Goal: Information Seeking & Learning: Learn about a topic

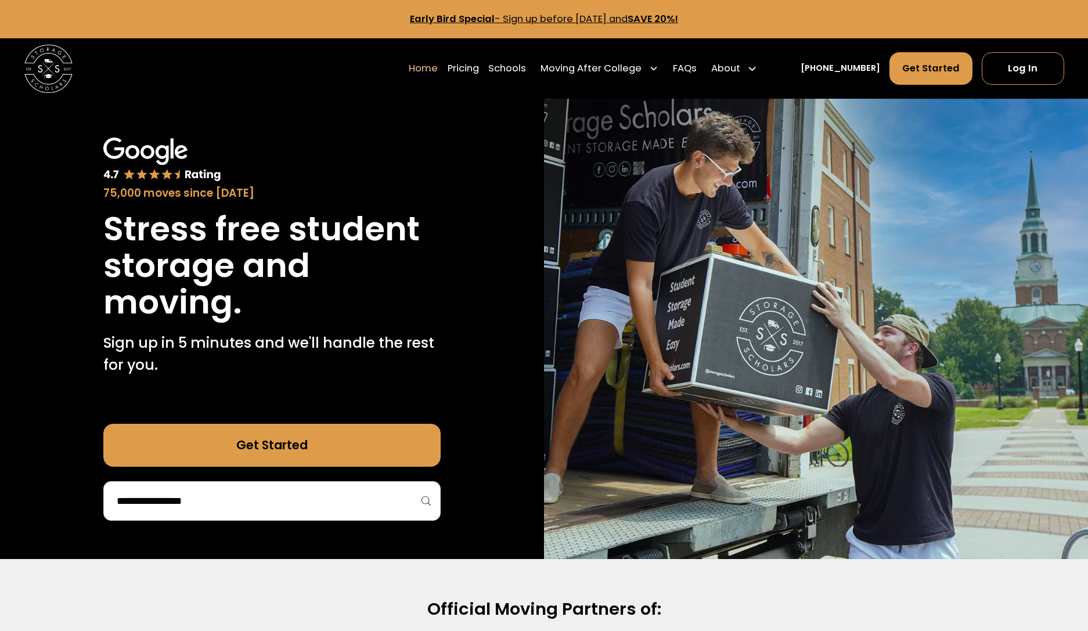
click at [479, 66] on link "Pricing" at bounding box center [463, 69] width 31 height 34
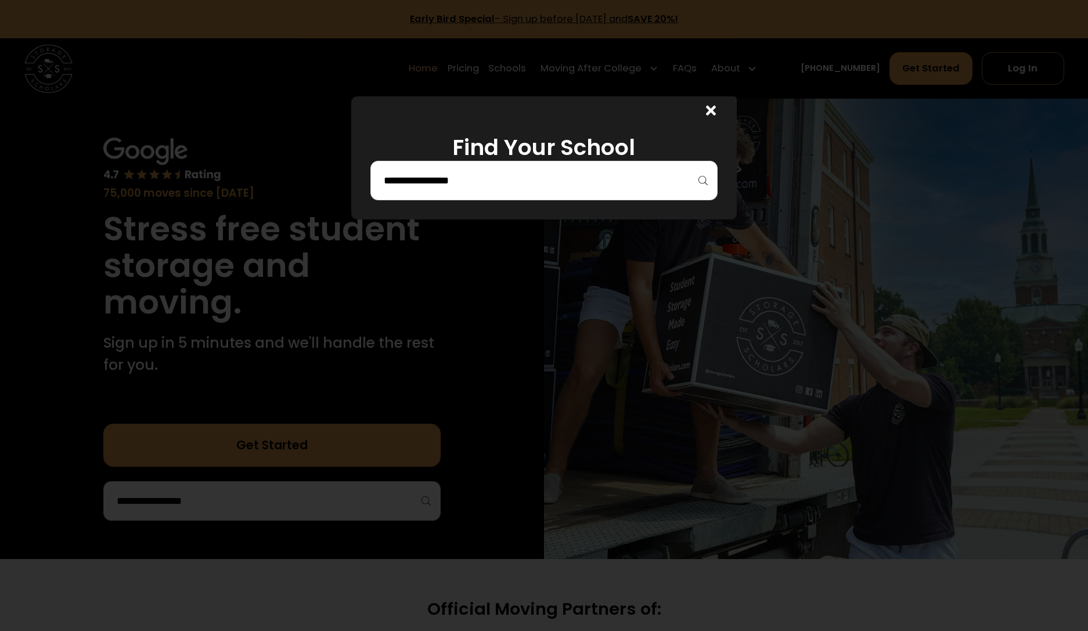
click at [474, 181] on input "search" at bounding box center [544, 181] width 323 height 20
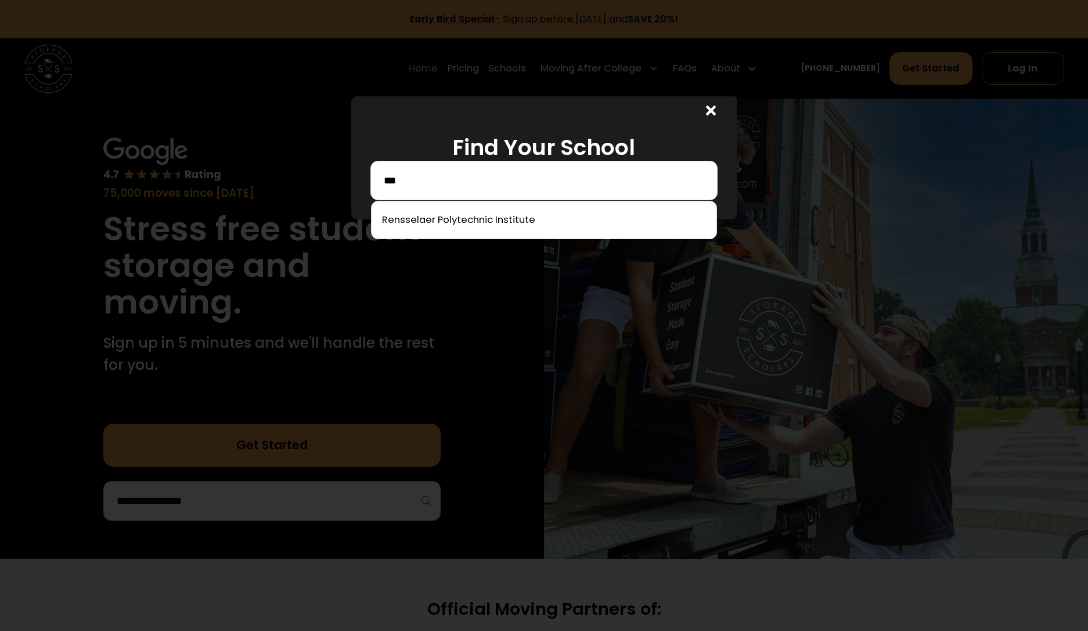
drag, startPoint x: 470, startPoint y: 179, endPoint x: 470, endPoint y: 225, distance: 45.9
click at [470, 225] on div at bounding box center [544, 220] width 346 height 38
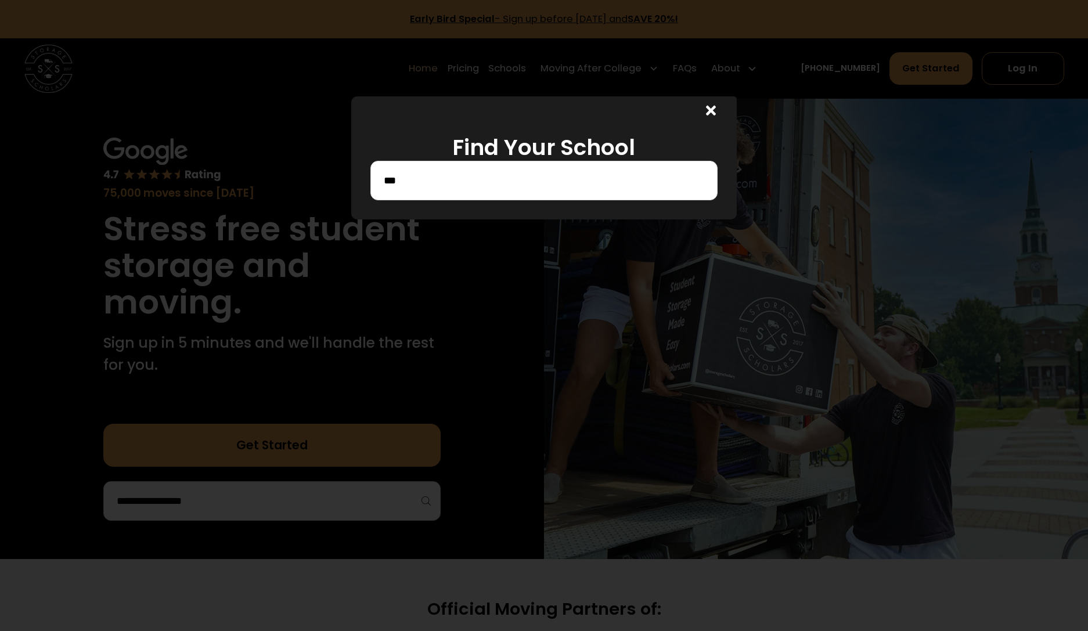
click at [452, 182] on input "***" at bounding box center [544, 181] width 323 height 20
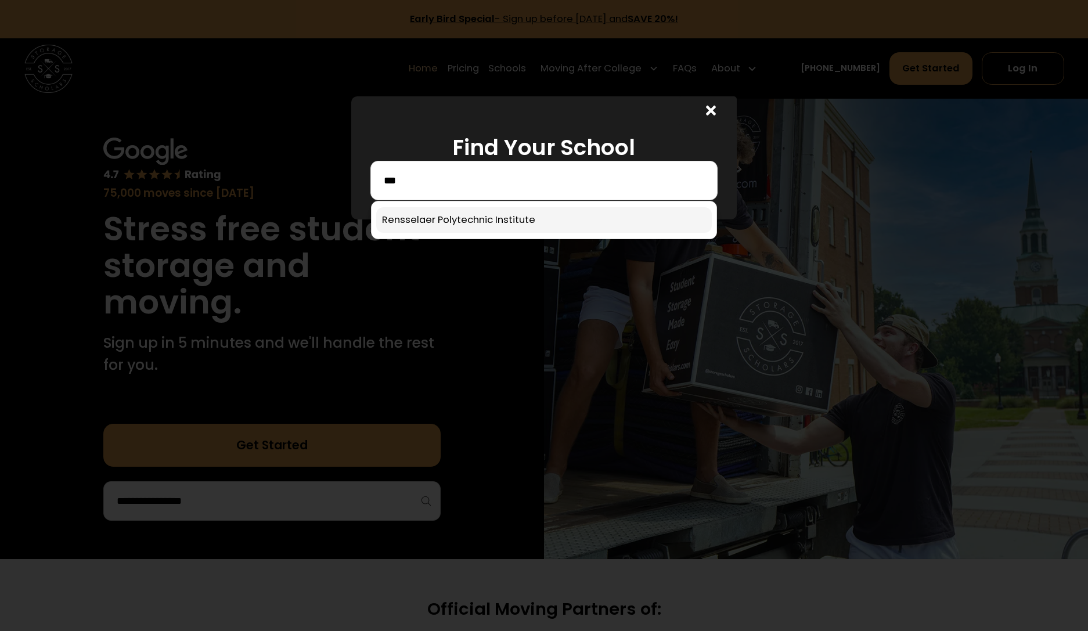
type input "***"
click at [425, 216] on link at bounding box center [544, 220] width 336 height 26
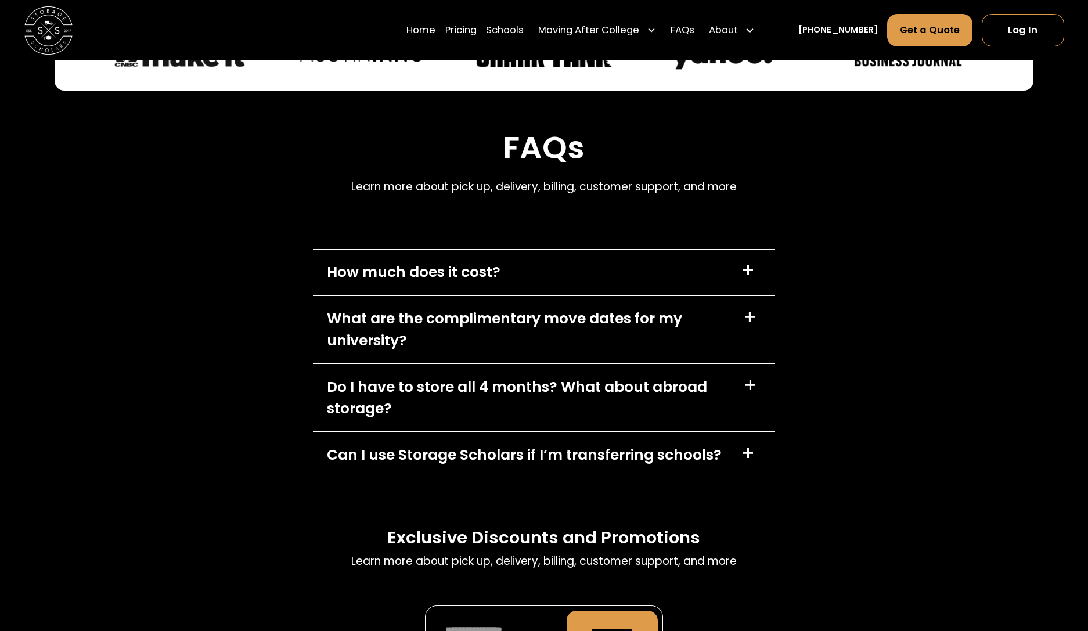
scroll to position [4828, 0]
click at [746, 280] on div "+" at bounding box center [748, 270] width 13 height 19
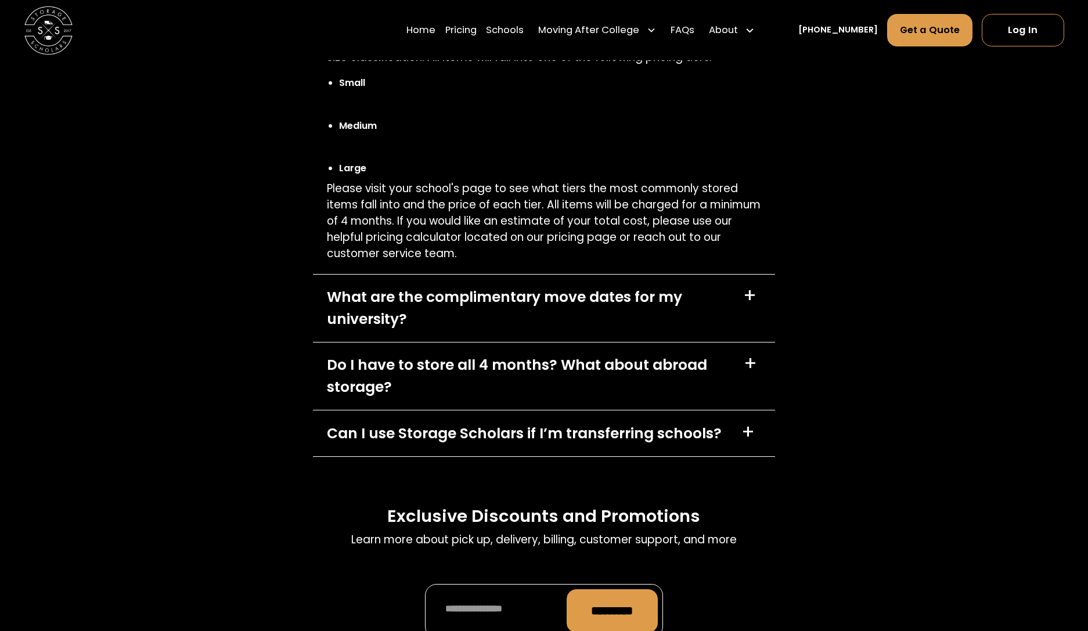
scroll to position [5098, 0]
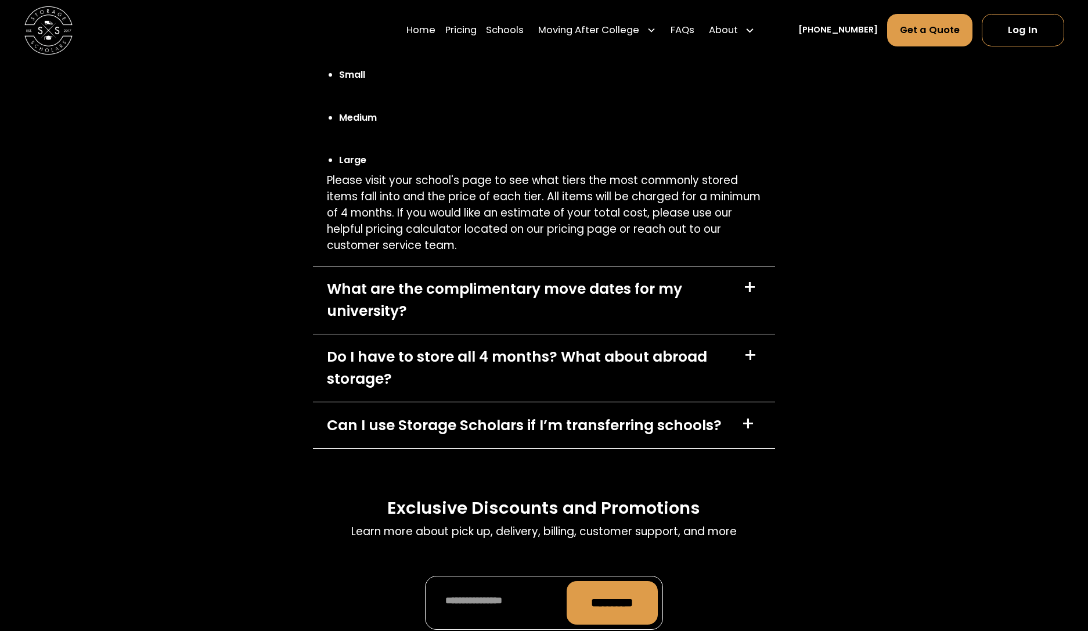
click at [752, 365] on div "+" at bounding box center [750, 355] width 13 height 19
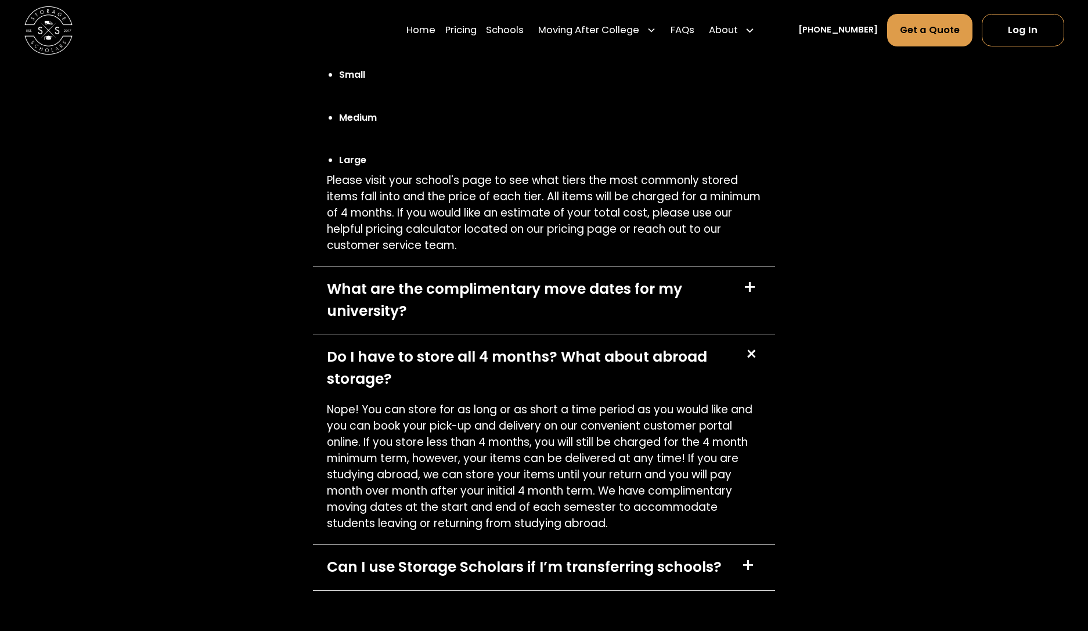
click at [751, 366] on div "+" at bounding box center [750, 354] width 23 height 23
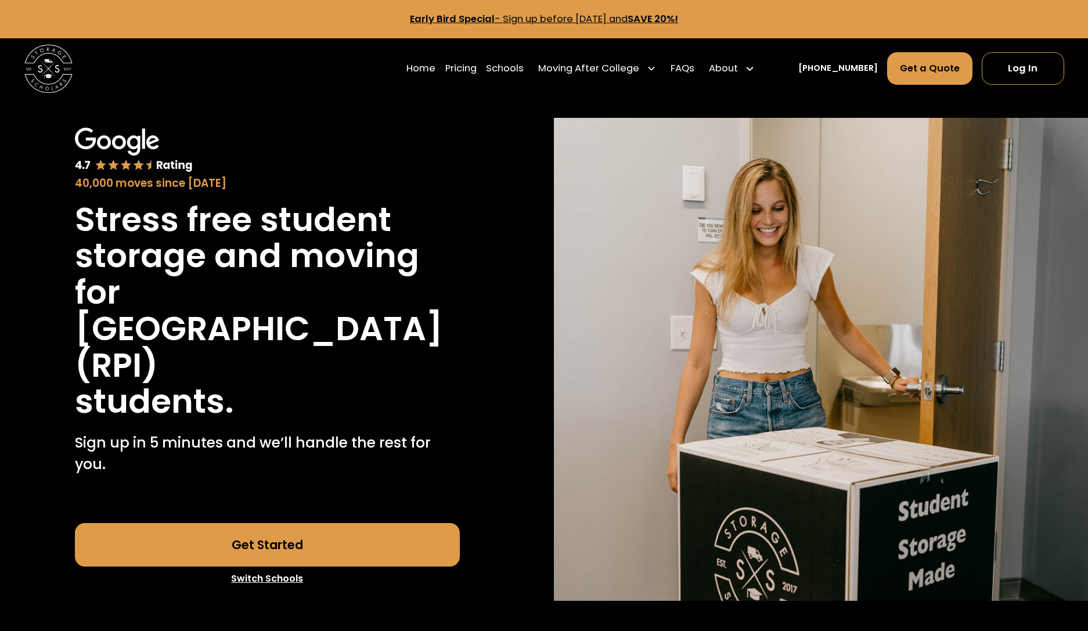
scroll to position [0, 0]
click at [695, 69] on link "FAQs" at bounding box center [683, 69] width 24 height 34
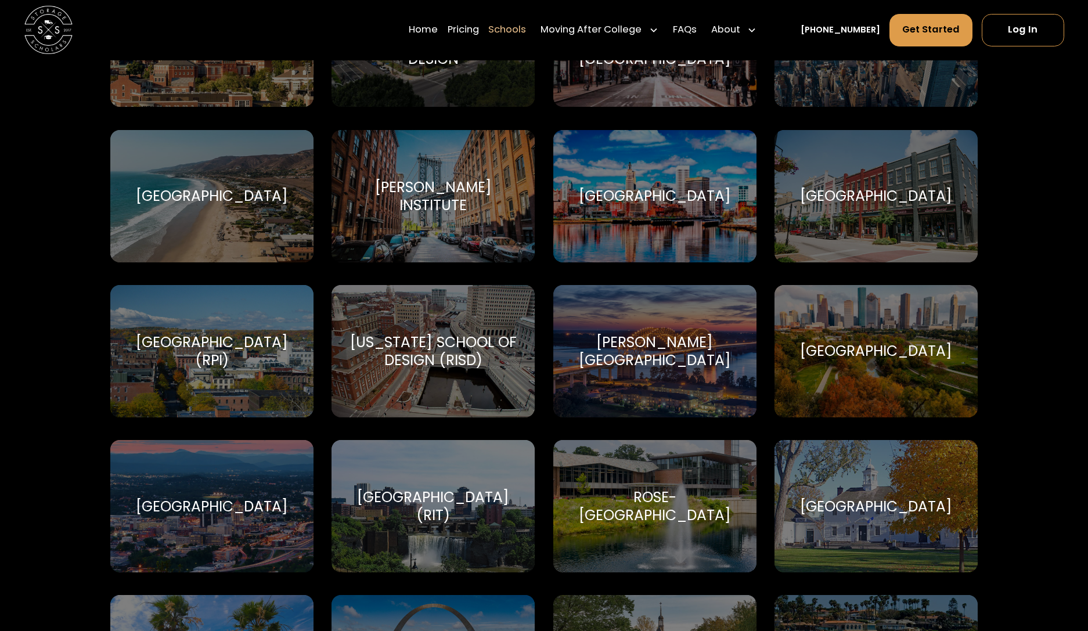
scroll to position [3745, 0]
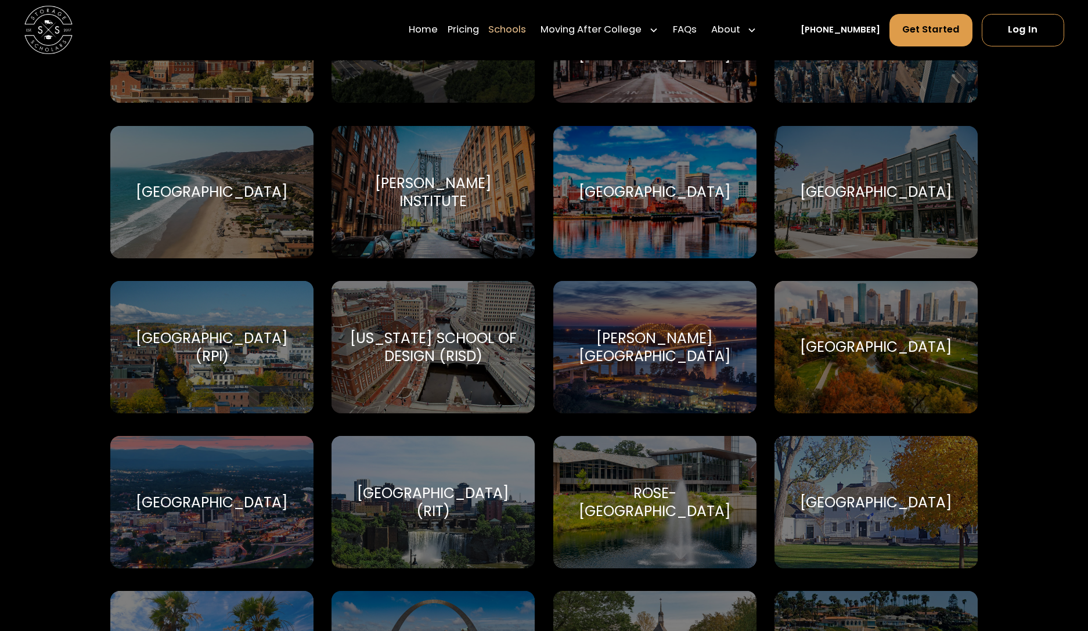
click at [229, 354] on div "Rensselaer Polytechnic Institute (RPI)" at bounding box center [212, 347] width 174 height 36
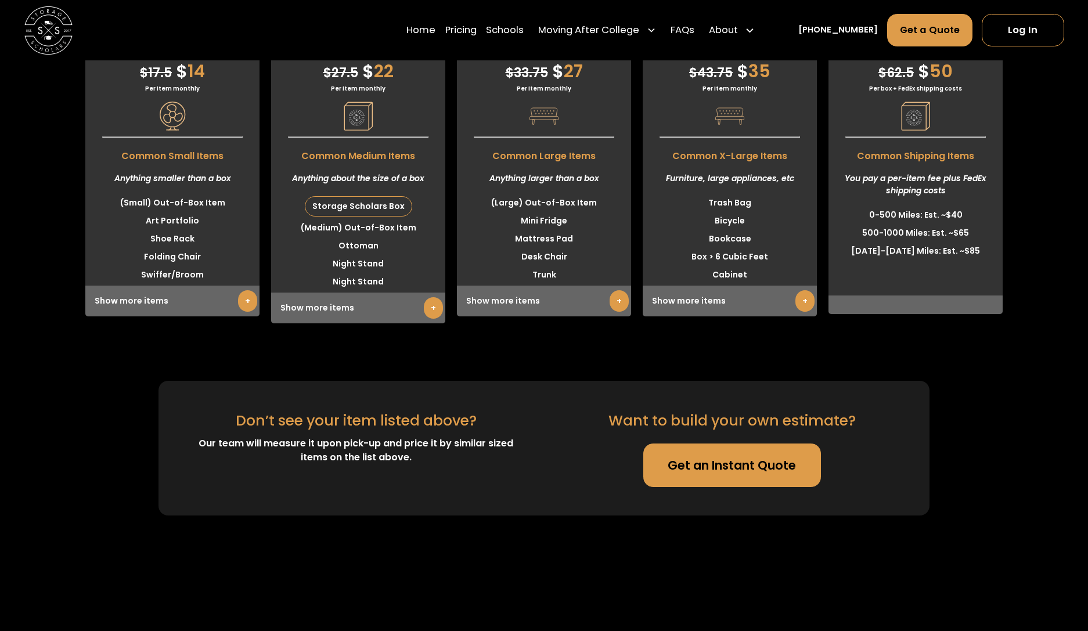
scroll to position [3105, 0]
click at [617, 311] on link "+" at bounding box center [619, 299] width 19 height 21
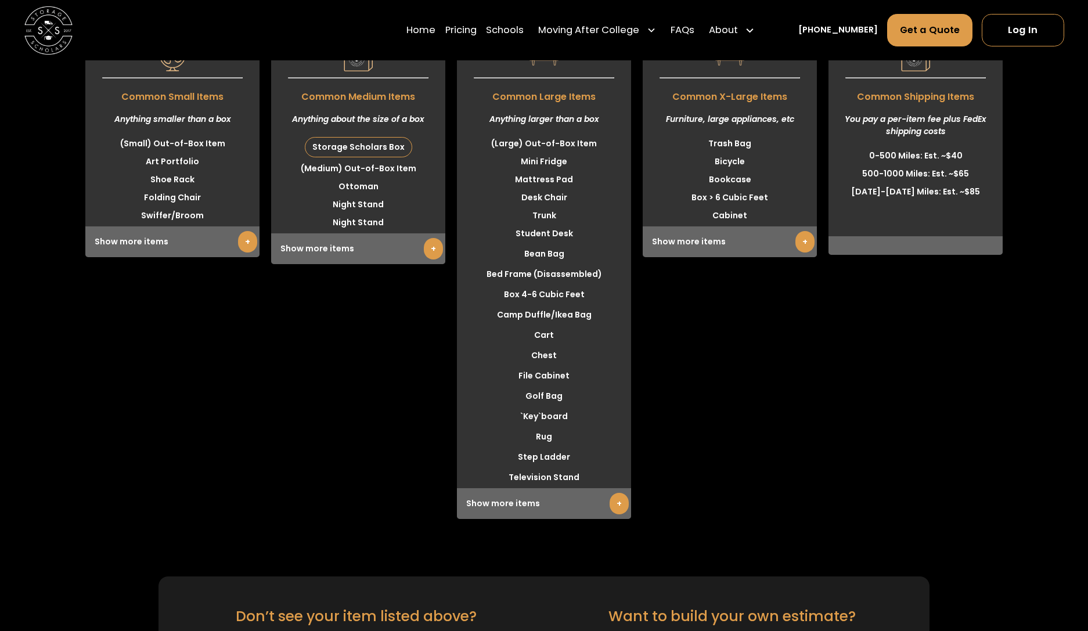
scroll to position [3167, 0]
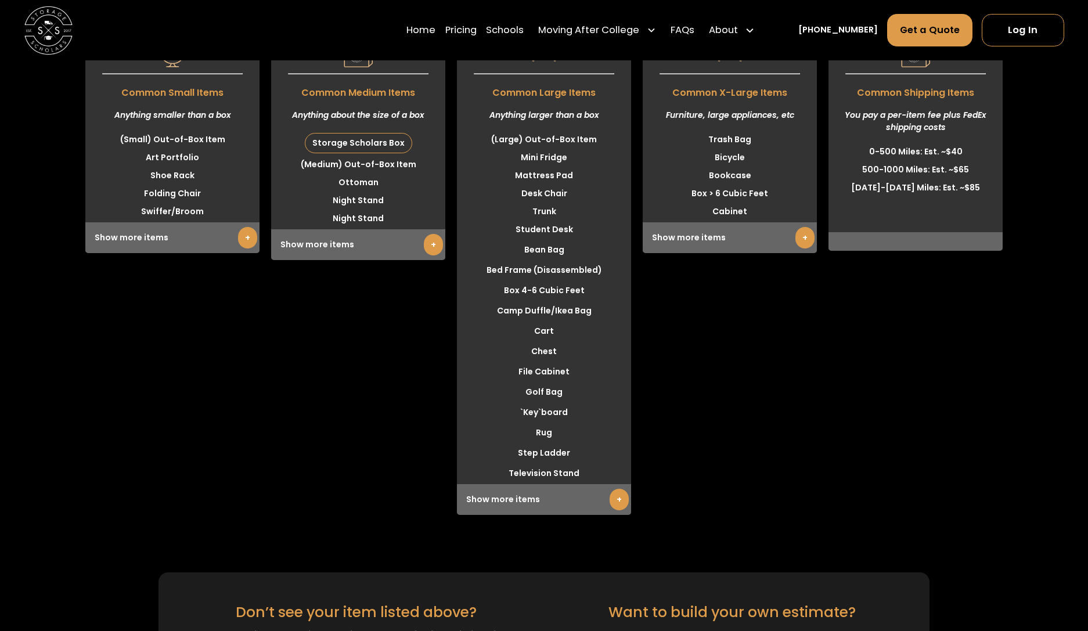
click at [614, 511] on link "+" at bounding box center [619, 499] width 19 height 21
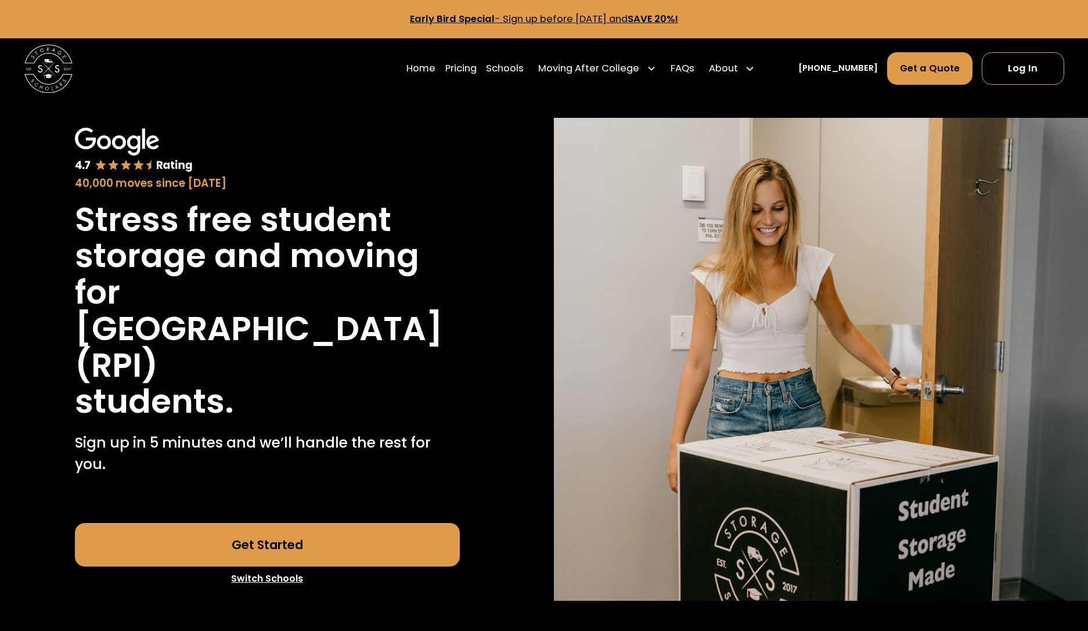
scroll to position [0, 0]
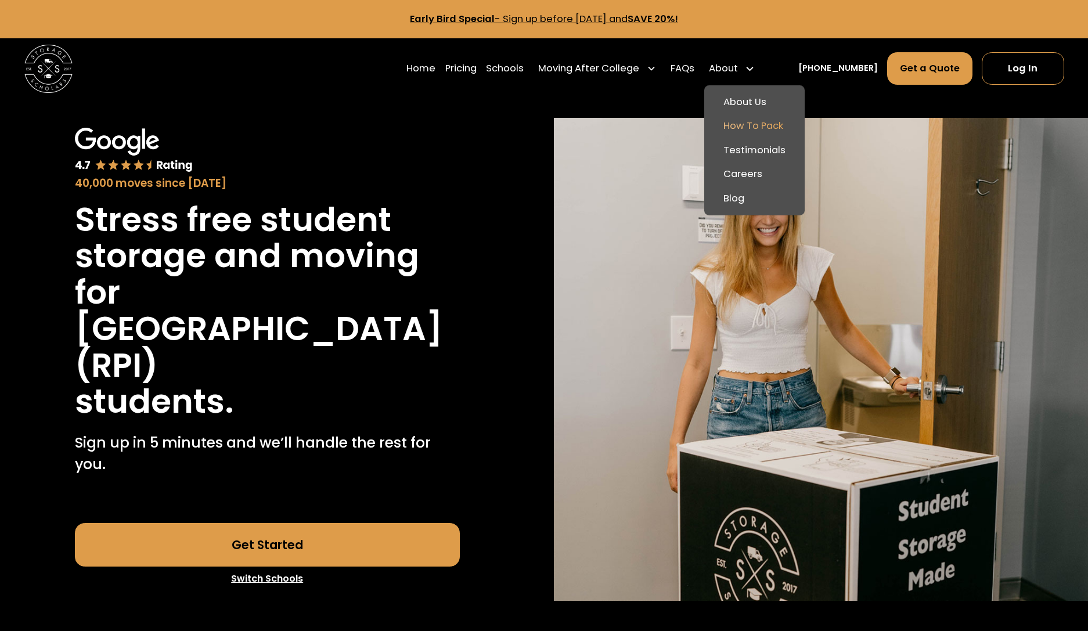
click at [756, 124] on link "How To Pack" at bounding box center [754, 126] width 91 height 24
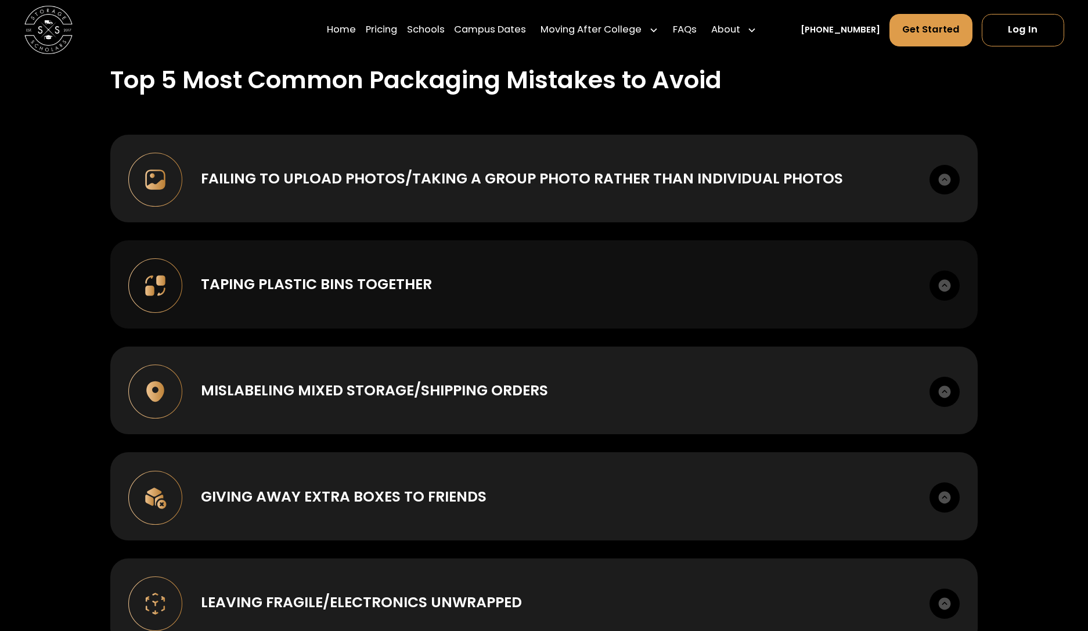
scroll to position [1270, 0]
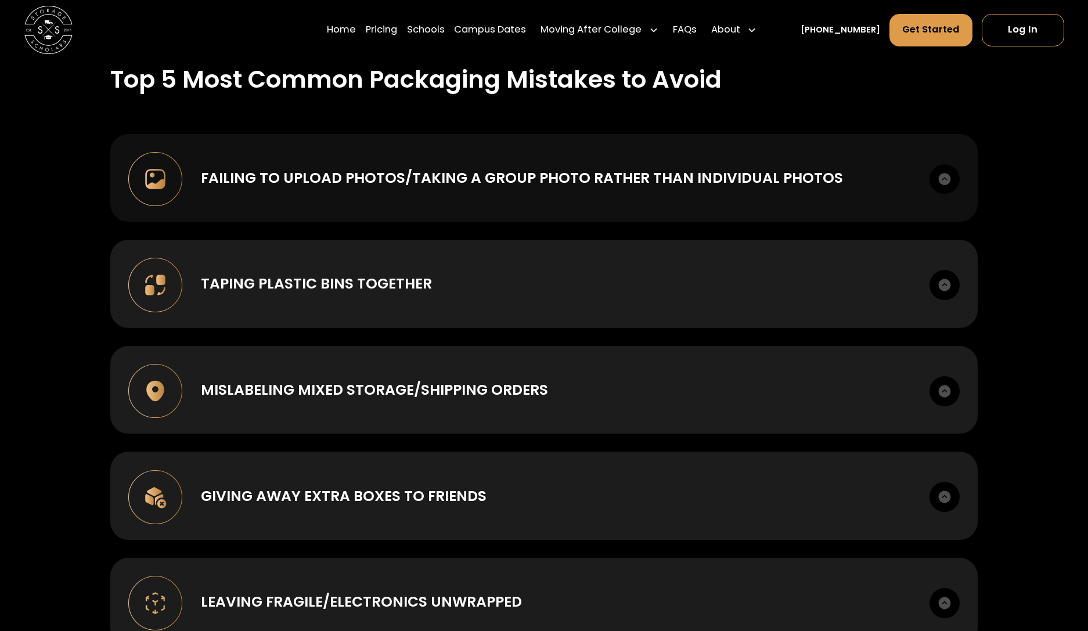
click at [944, 166] on img at bounding box center [945, 179] width 30 height 30
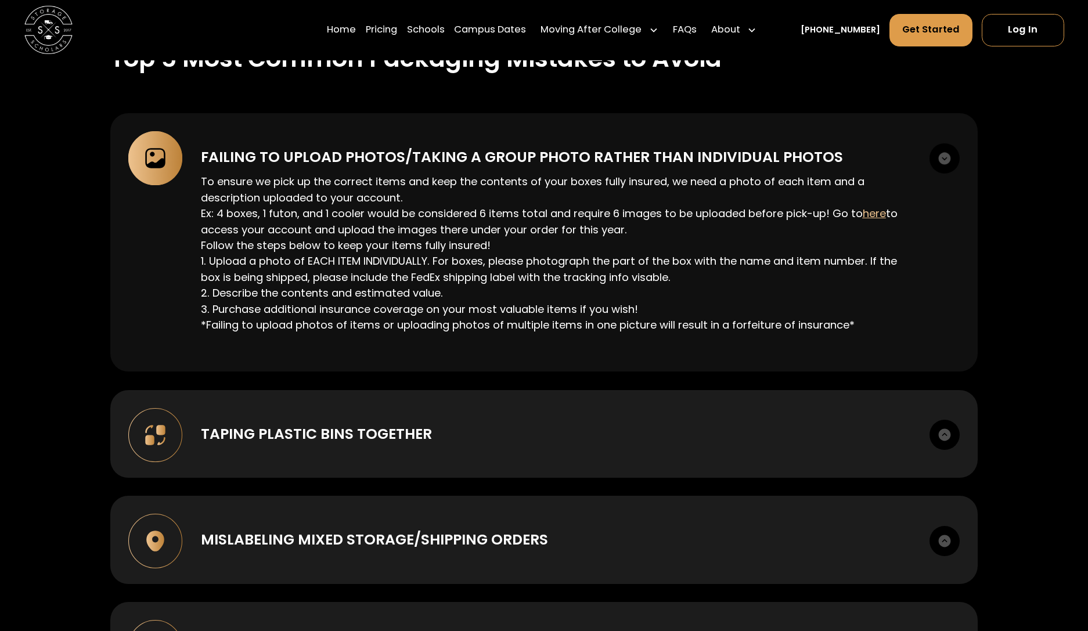
scroll to position [1291, 0]
click at [948, 145] on img at bounding box center [945, 158] width 30 height 30
click at [946, 144] on img at bounding box center [945, 158] width 30 height 30
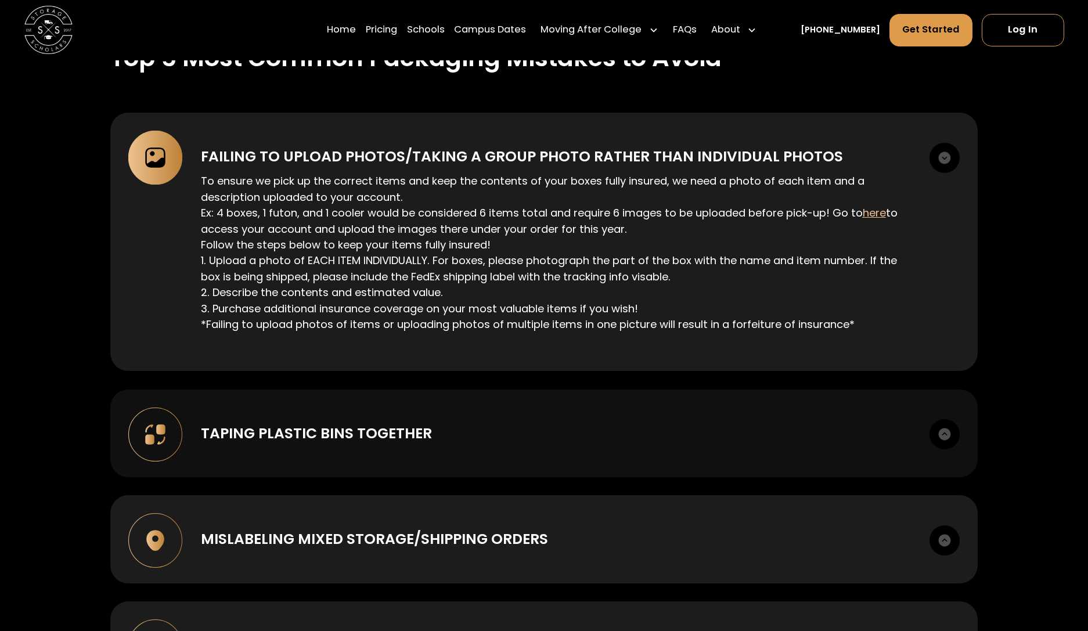
click at [946, 419] on img at bounding box center [945, 434] width 30 height 30
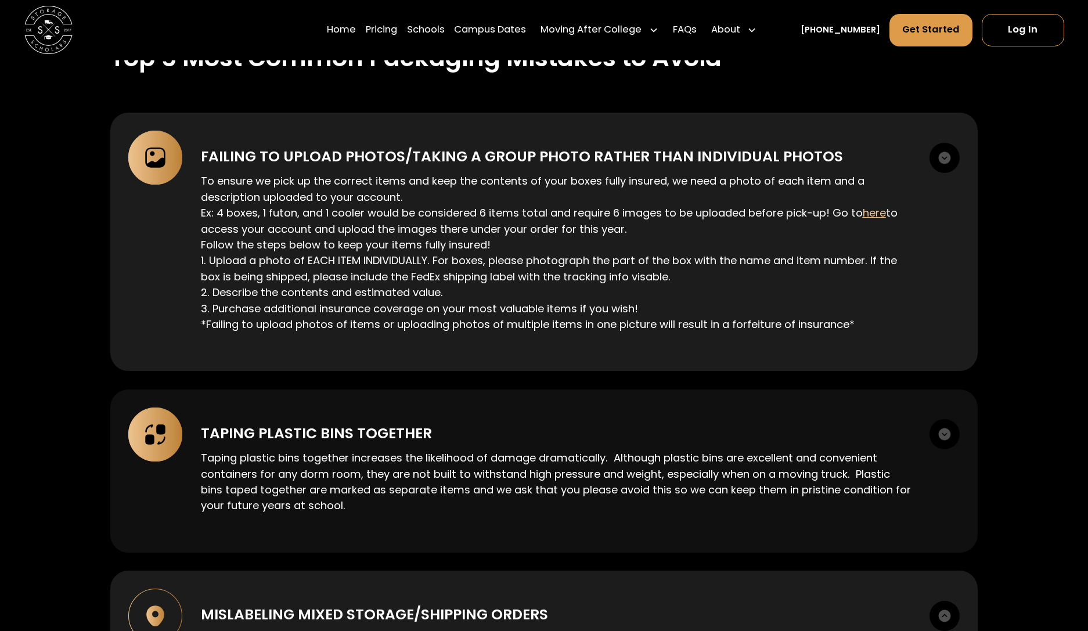
click at [944, 429] on img at bounding box center [945, 434] width 30 height 30
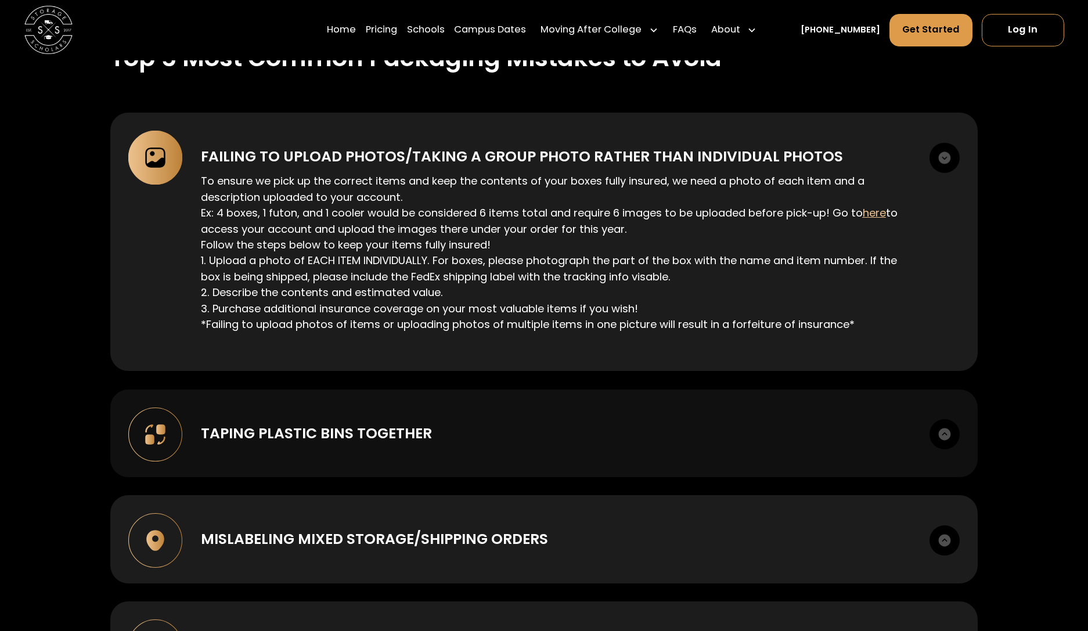
click at [945, 419] on img at bounding box center [945, 434] width 30 height 30
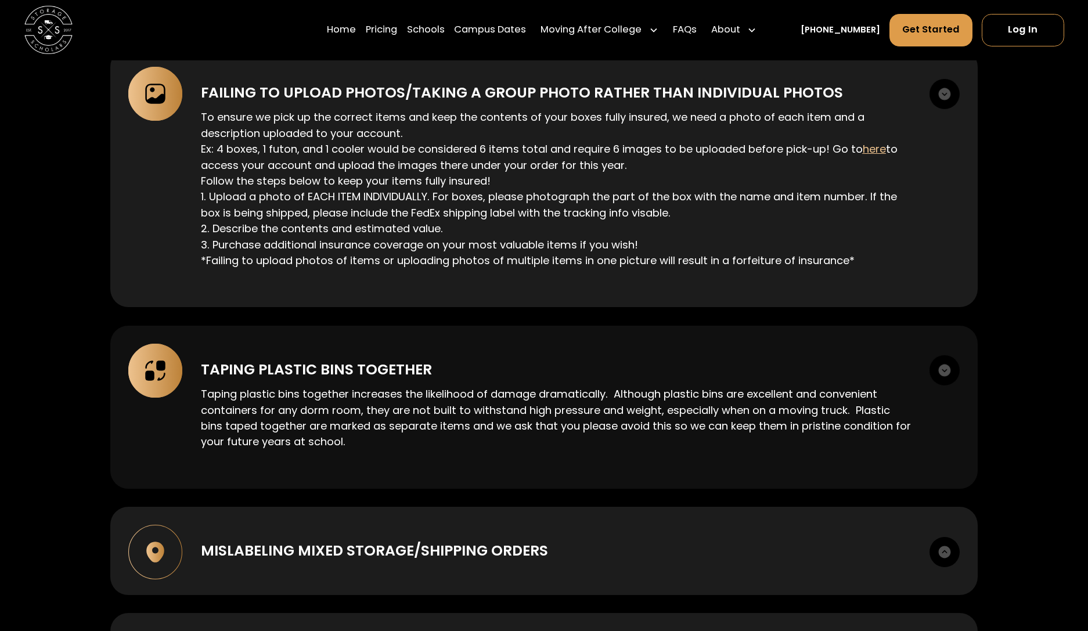
scroll to position [1357, 0]
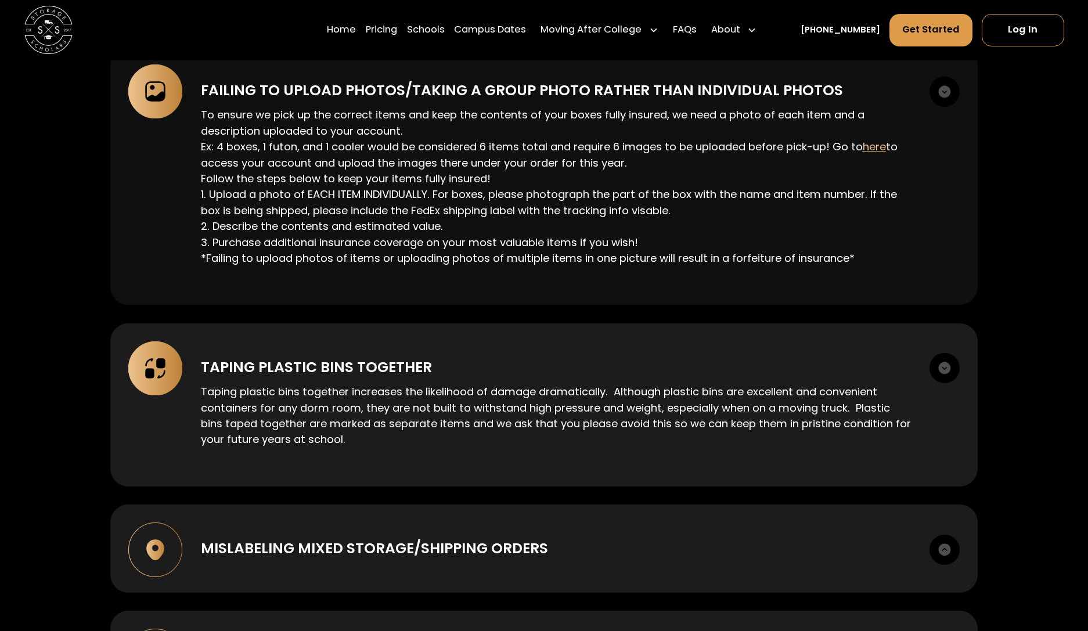
click at [946, 83] on img at bounding box center [945, 92] width 30 height 30
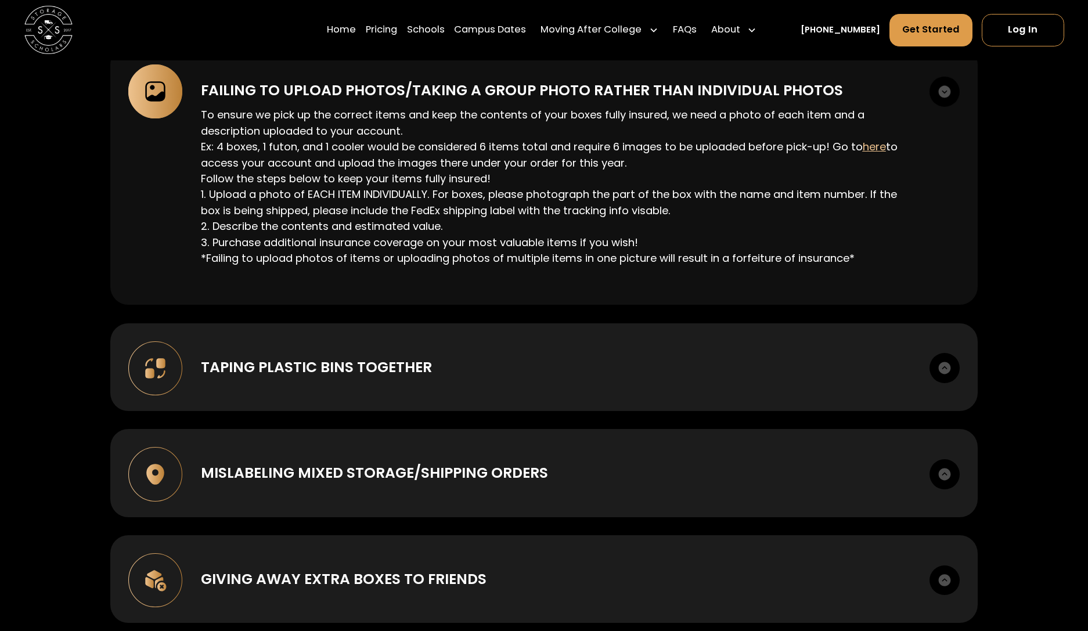
click at [946, 82] on img at bounding box center [945, 92] width 30 height 30
click at [943, 79] on img at bounding box center [945, 92] width 30 height 30
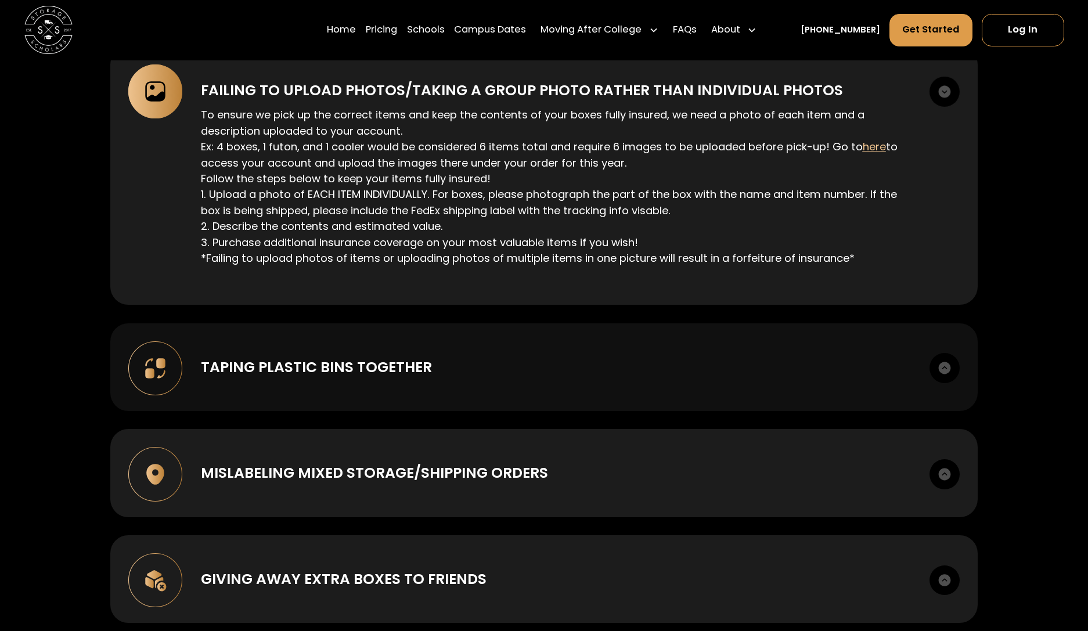
click at [944, 353] on img at bounding box center [945, 368] width 30 height 30
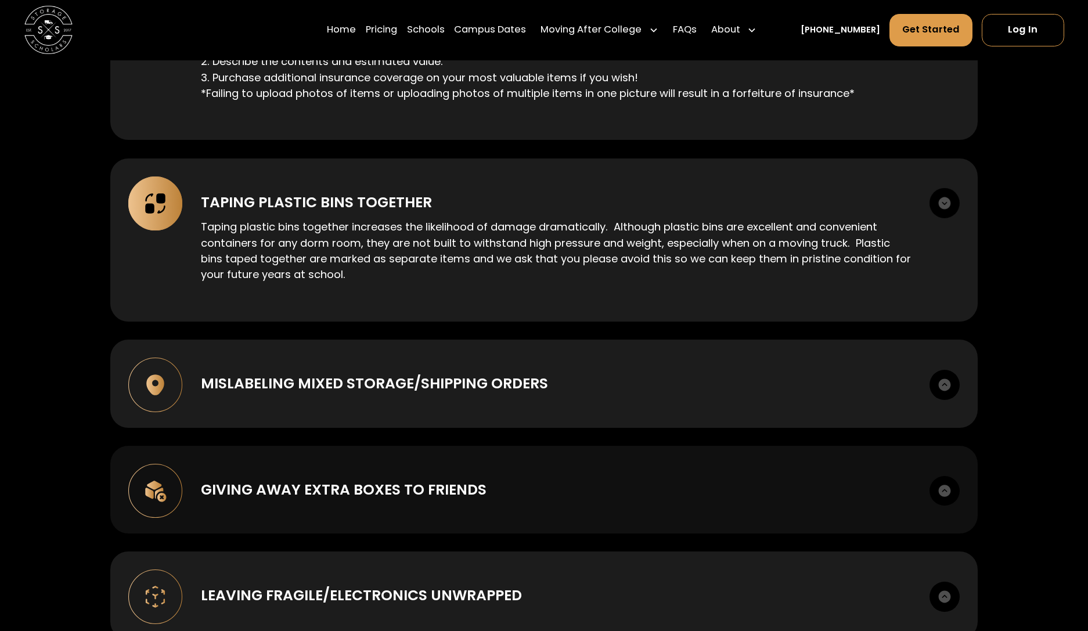
scroll to position [1523, 0]
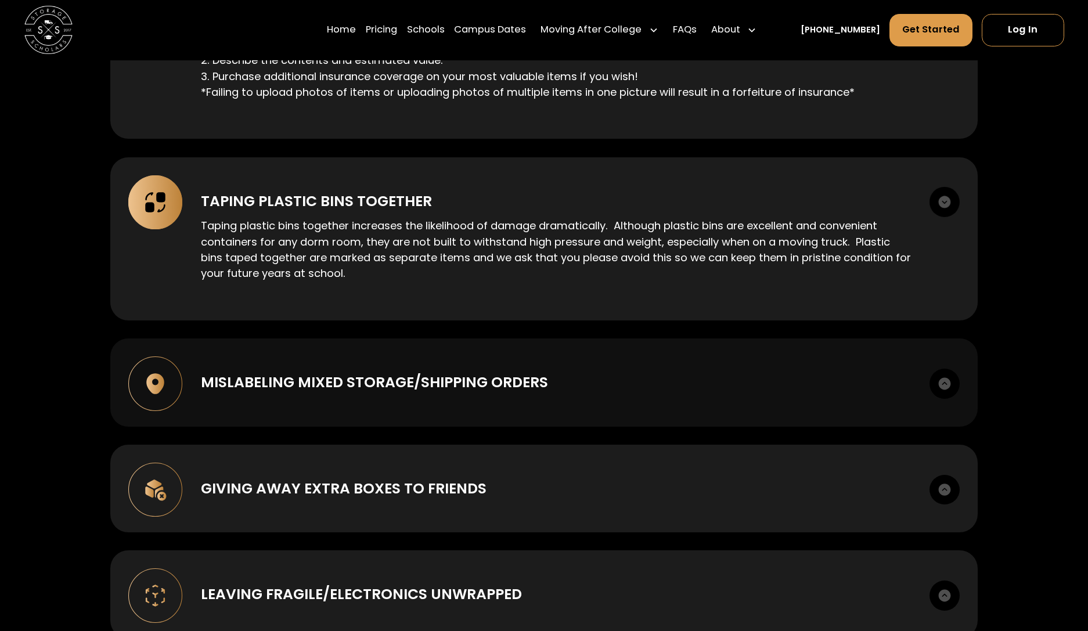
click at [950, 372] on img at bounding box center [945, 384] width 30 height 30
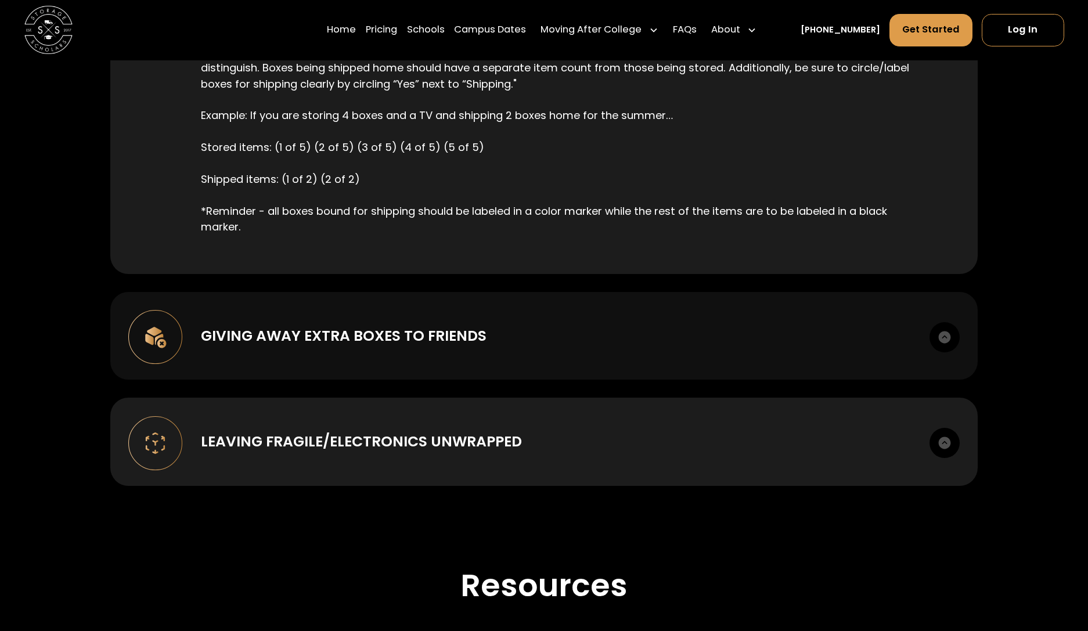
scroll to position [1804, 0]
click at [945, 324] on img at bounding box center [945, 337] width 30 height 30
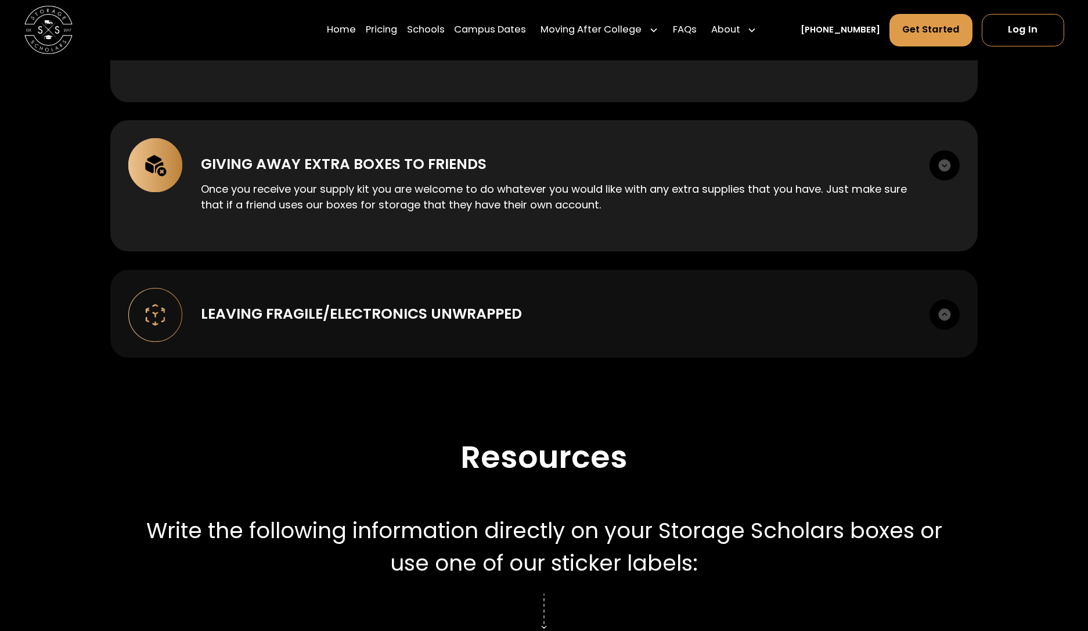
scroll to position [1977, 0]
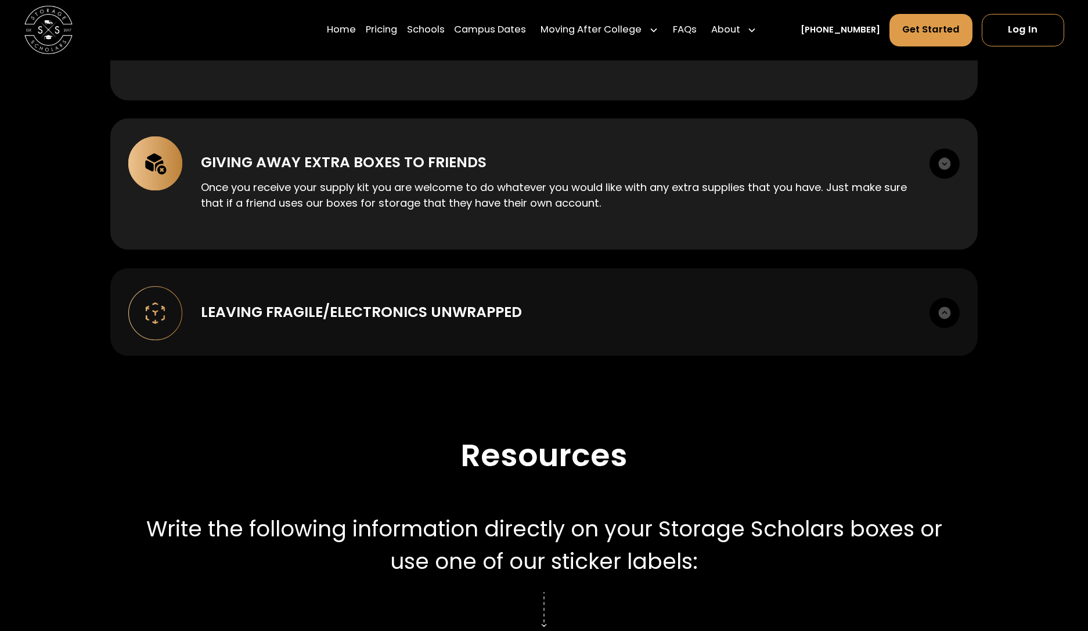
click at [947, 306] on img at bounding box center [945, 313] width 30 height 30
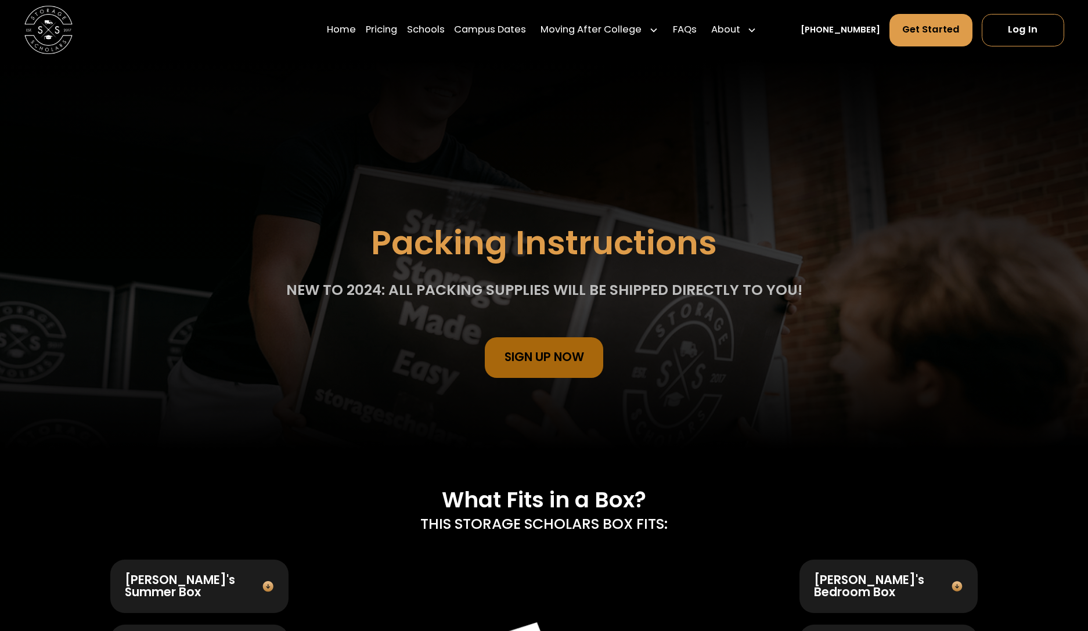
scroll to position [0, 0]
